Goal: Task Accomplishment & Management: Complete application form

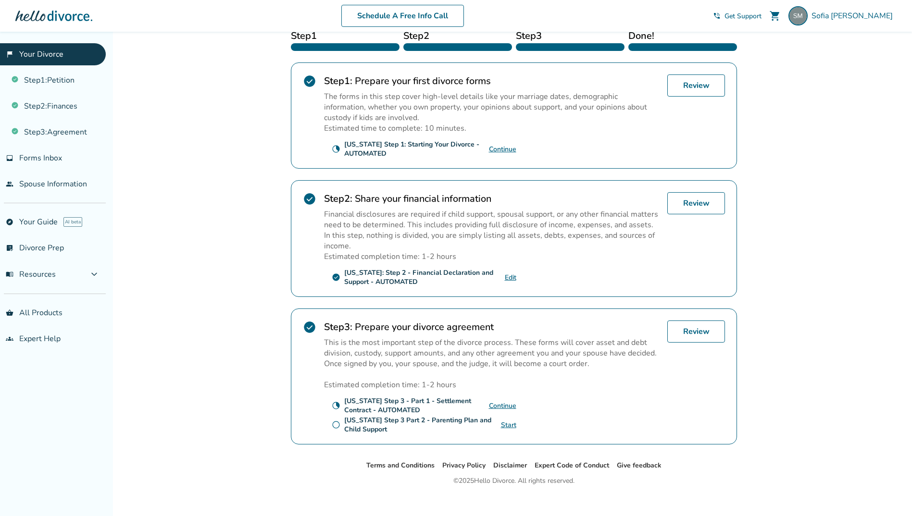
scroll to position [177, 0]
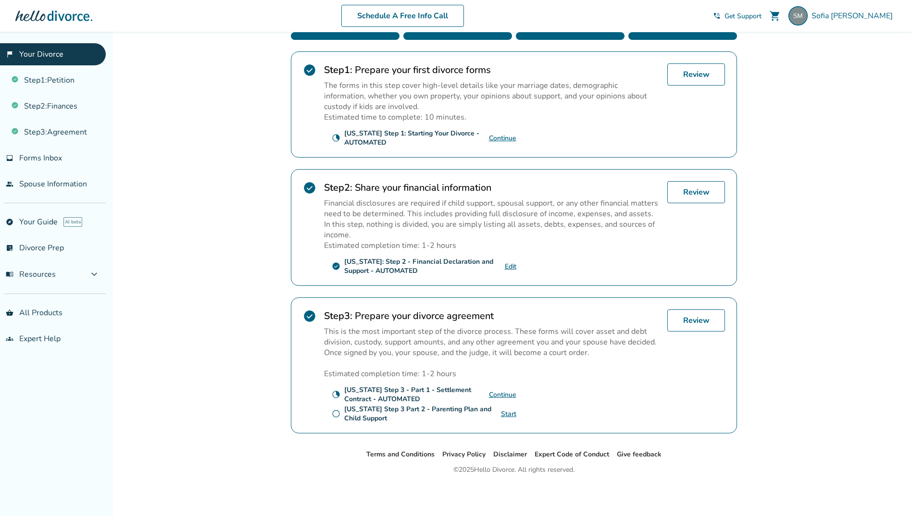
click at [510, 411] on link "Start" at bounding box center [508, 414] width 15 height 9
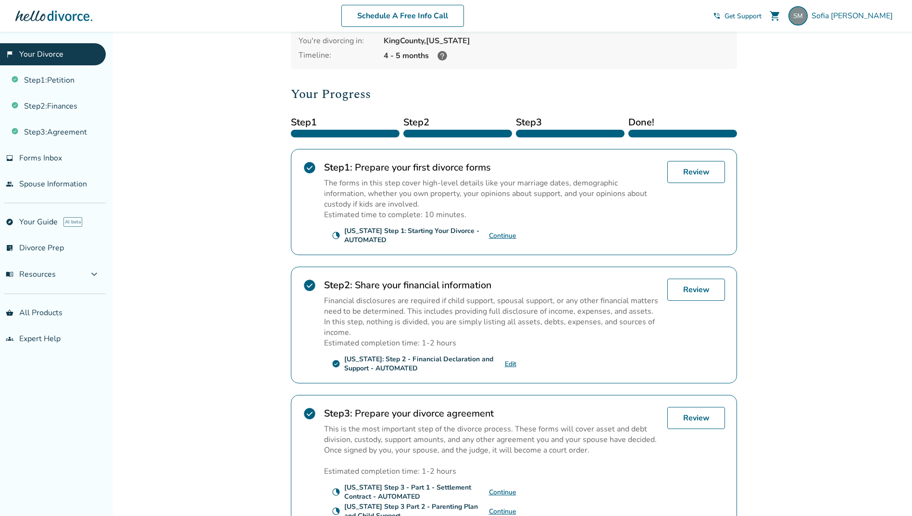
scroll to position [96, 0]
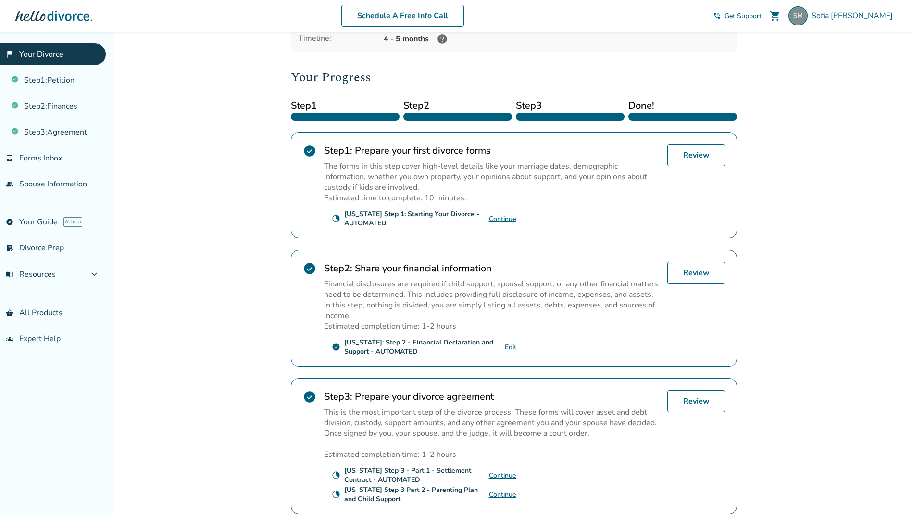
click at [501, 476] on link "Continue" at bounding box center [502, 475] width 27 height 9
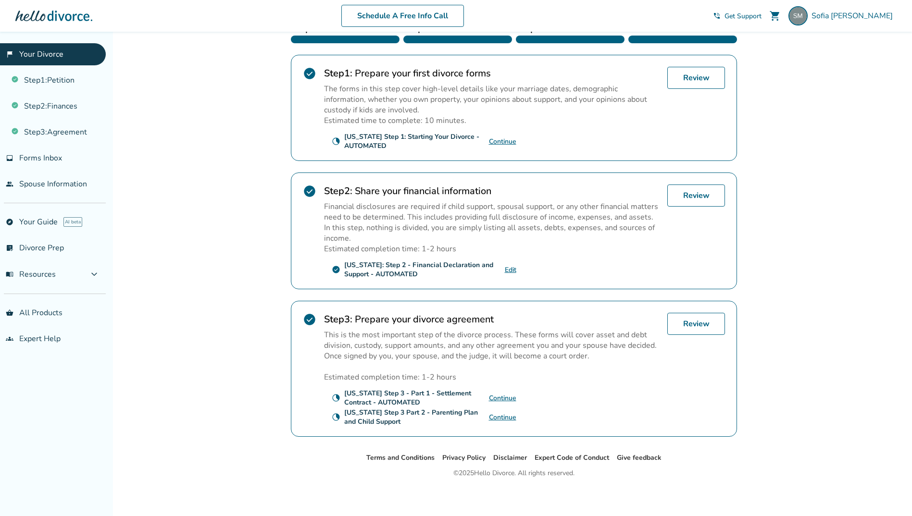
scroll to position [177, 0]
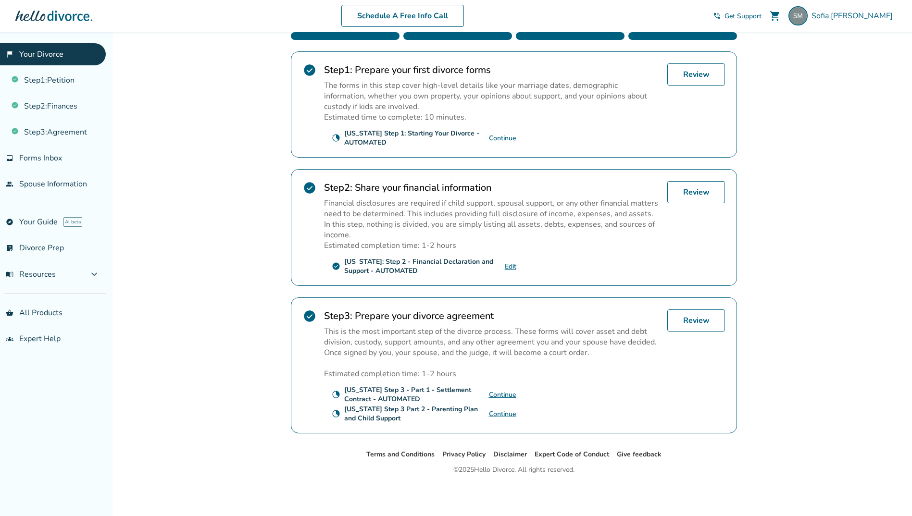
click at [505, 394] on link "Continue" at bounding box center [502, 394] width 27 height 9
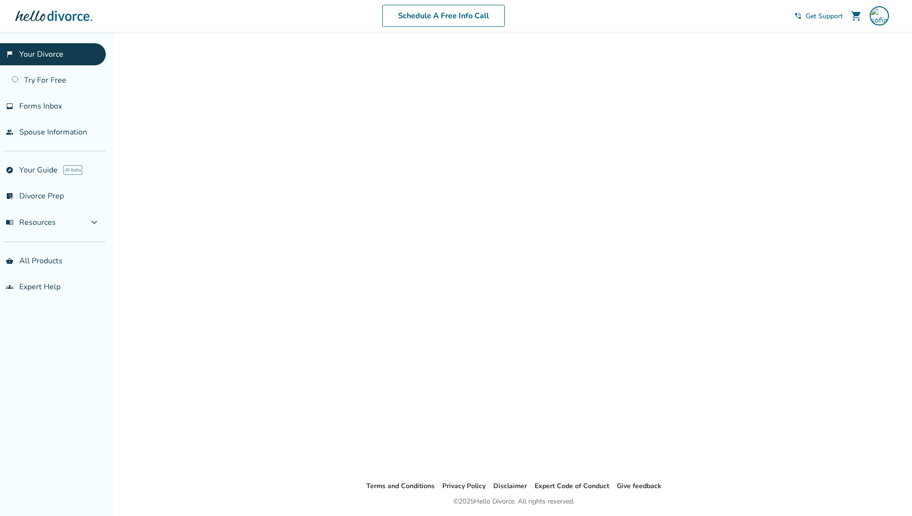
scroll to position [177, 0]
